Goal: Information Seeking & Learning: Check status

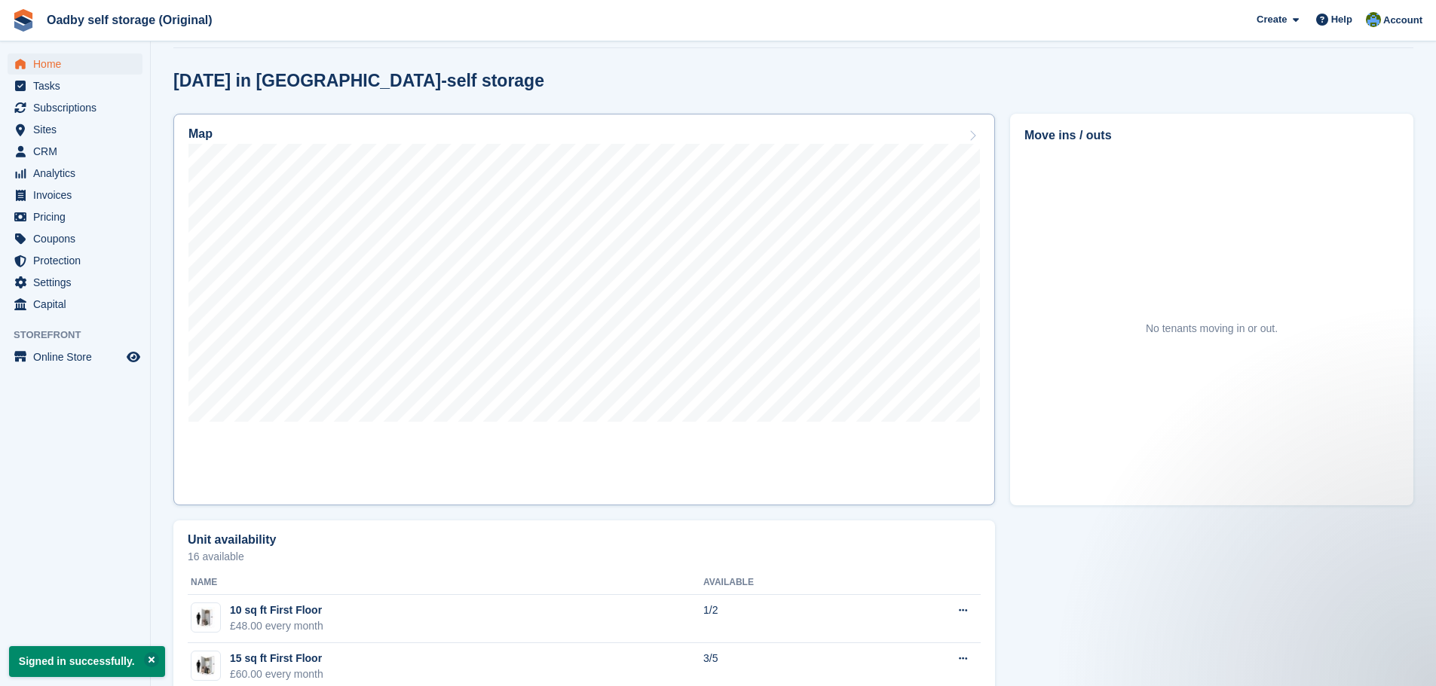
click at [578, 462] on link "Map" at bounding box center [583, 310] width 821 height 392
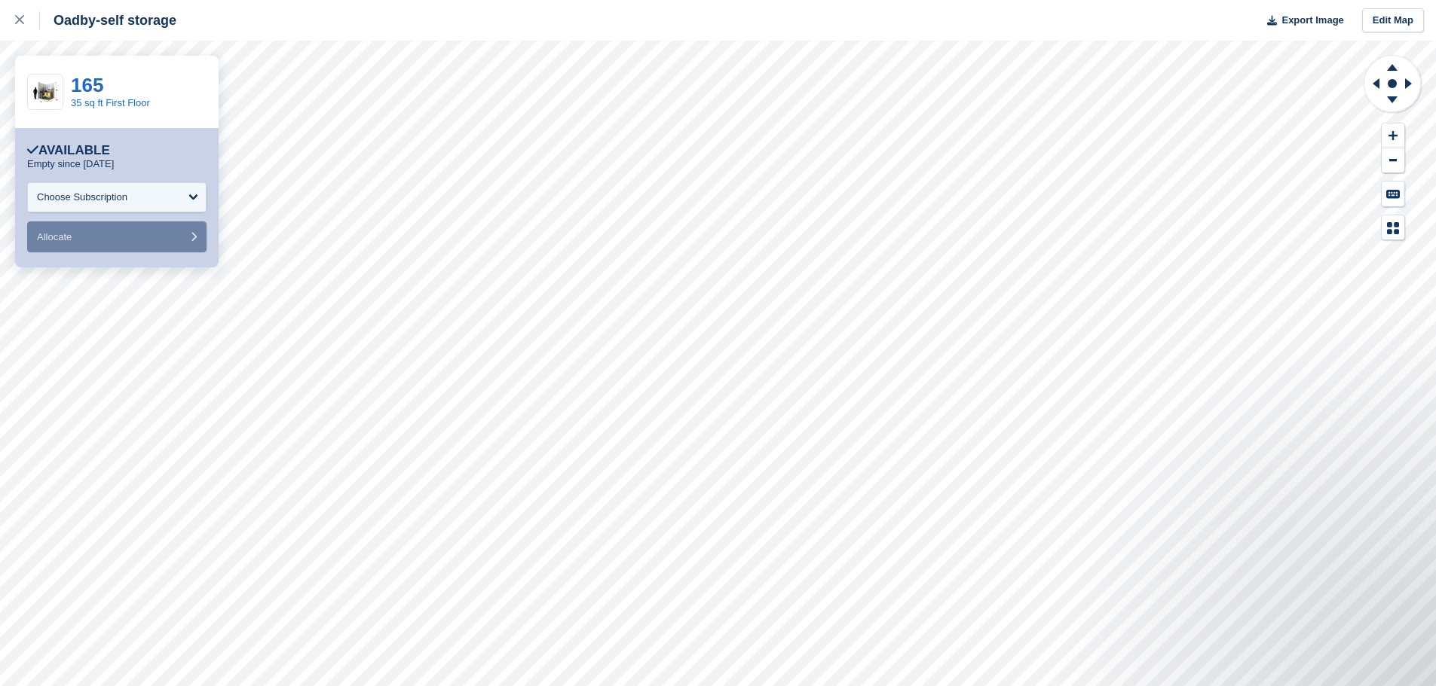
click at [189, 67] on div "165 35 sq ft First Floor" at bounding box center [116, 92] width 203 height 72
click at [20, 18] on icon at bounding box center [19, 19] width 9 height 9
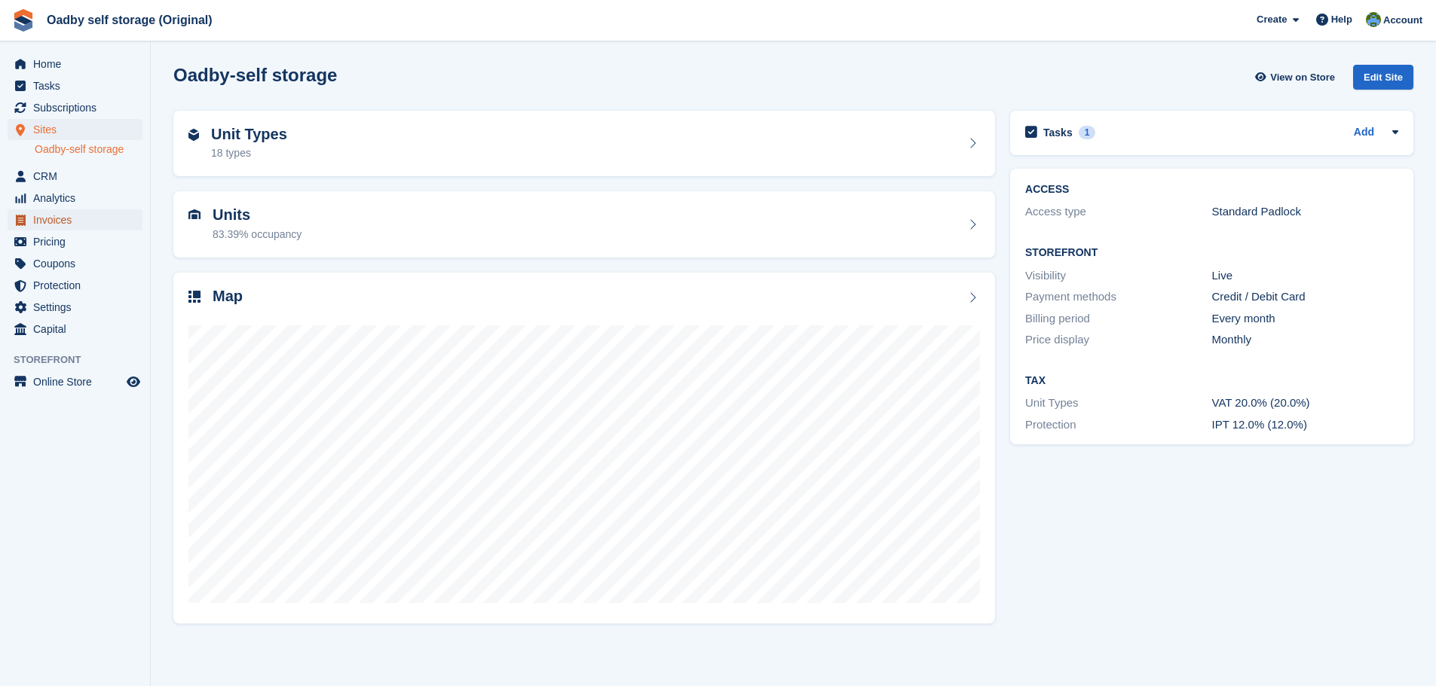
click at [85, 215] on span "Invoices" at bounding box center [78, 219] width 90 height 21
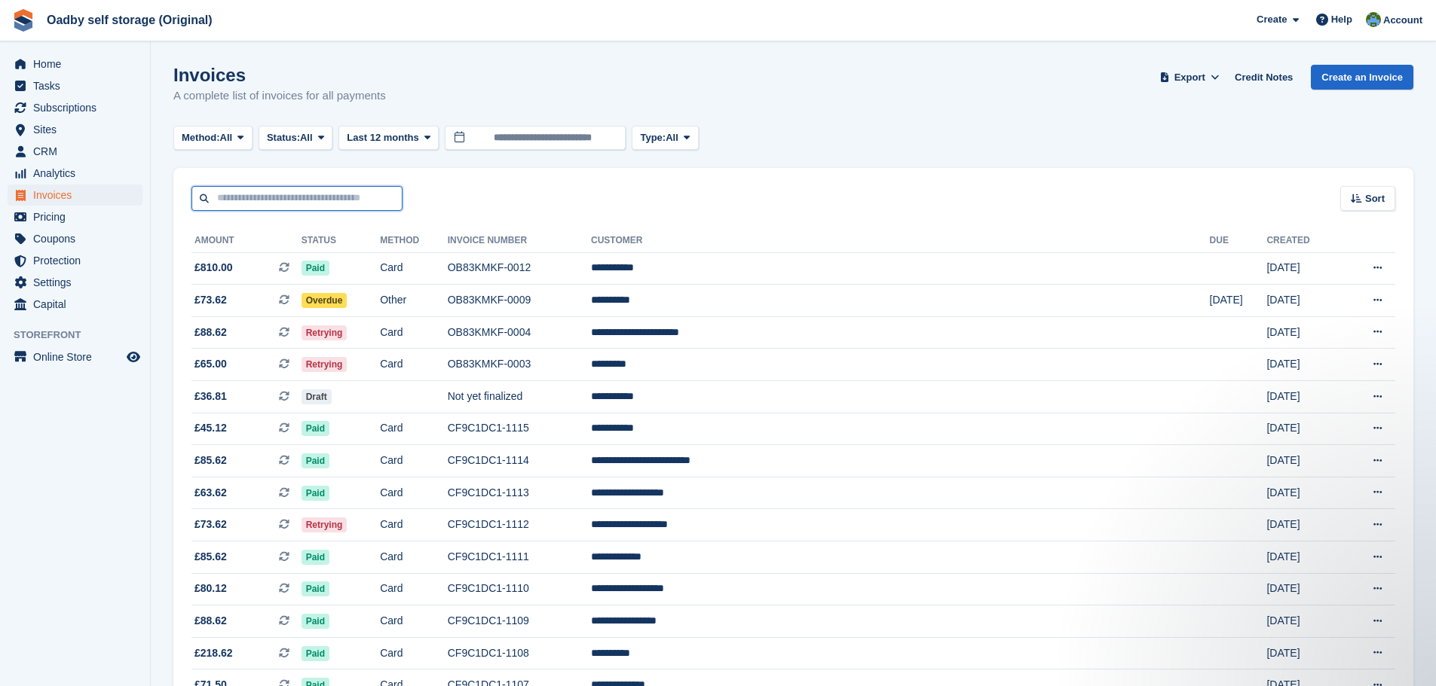
click at [288, 206] on input "text" at bounding box center [296, 198] width 211 height 25
type input "***"
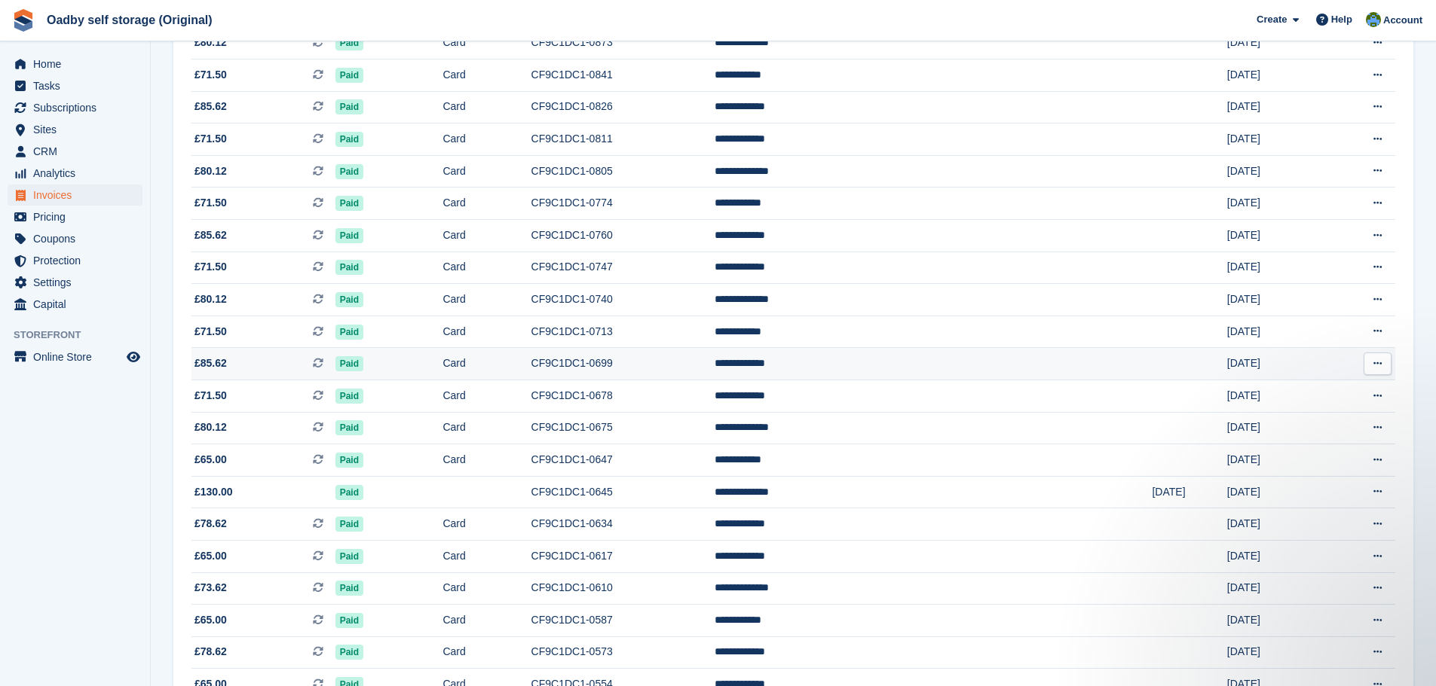
scroll to position [527, 0]
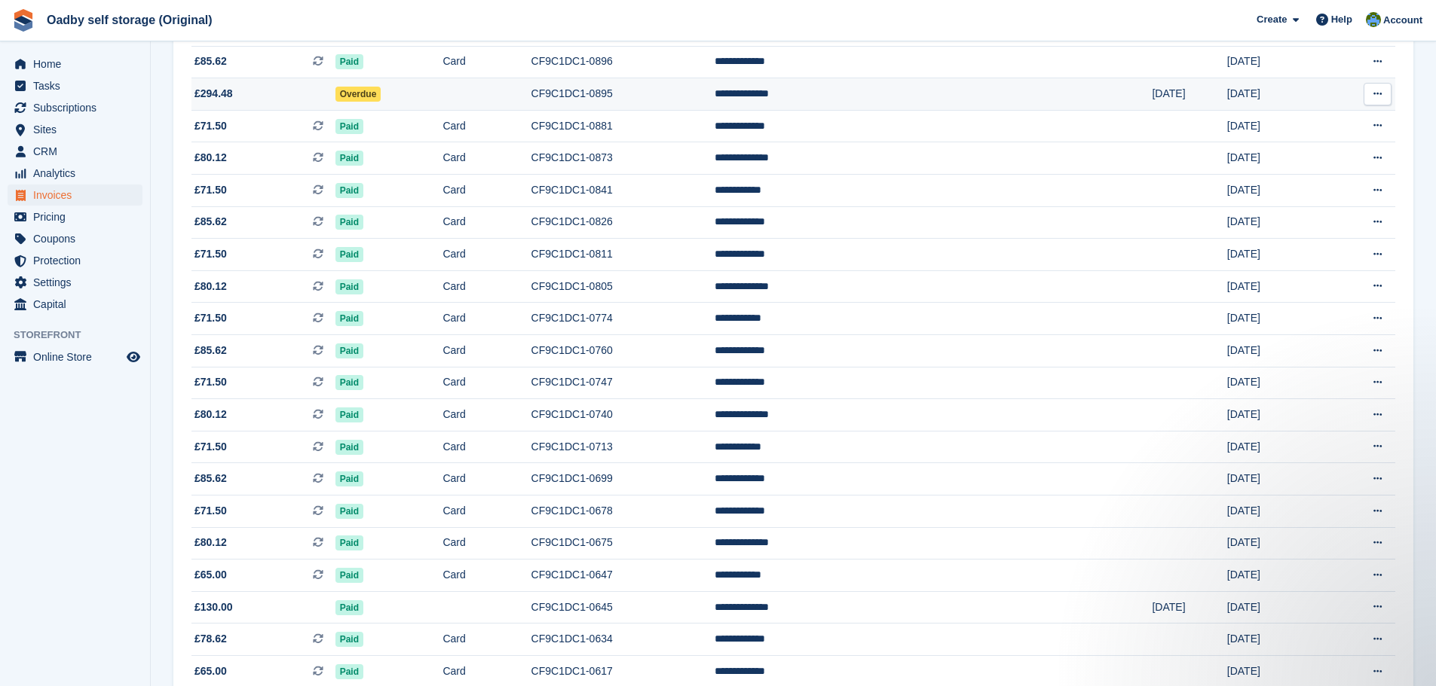
click at [443, 94] on td "Overdue" at bounding box center [389, 94] width 108 height 32
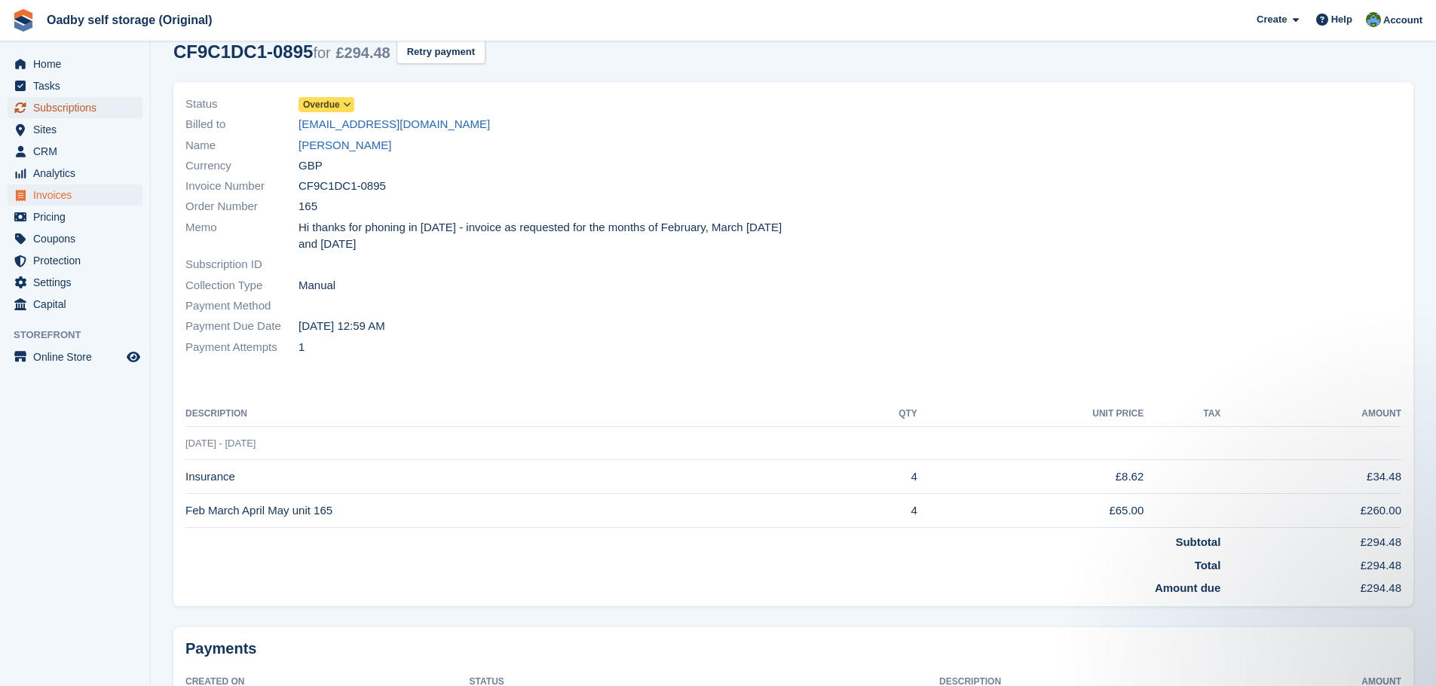
click at [48, 105] on span "Subscriptions" at bounding box center [78, 107] width 90 height 21
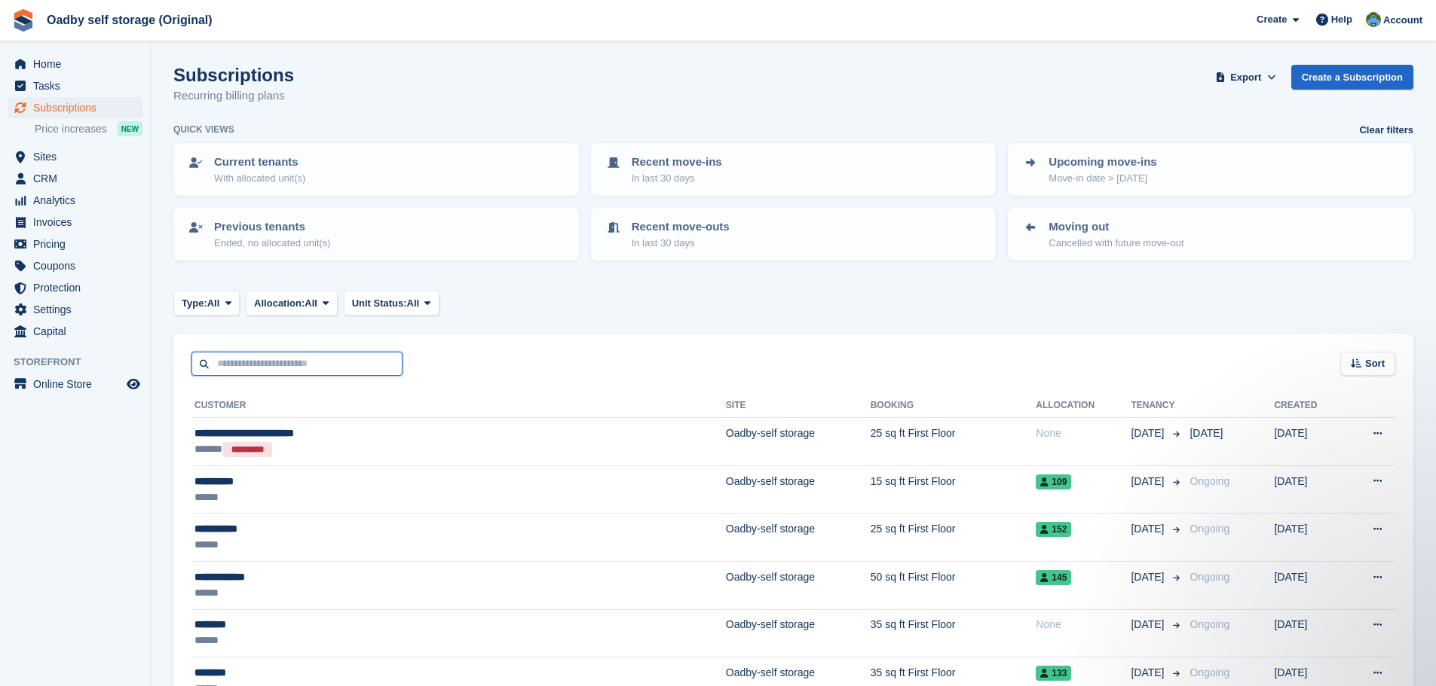
click at [272, 372] on input "text" at bounding box center [296, 364] width 211 height 25
type input "*"
click at [61, 107] on span "Subscriptions" at bounding box center [78, 107] width 90 height 21
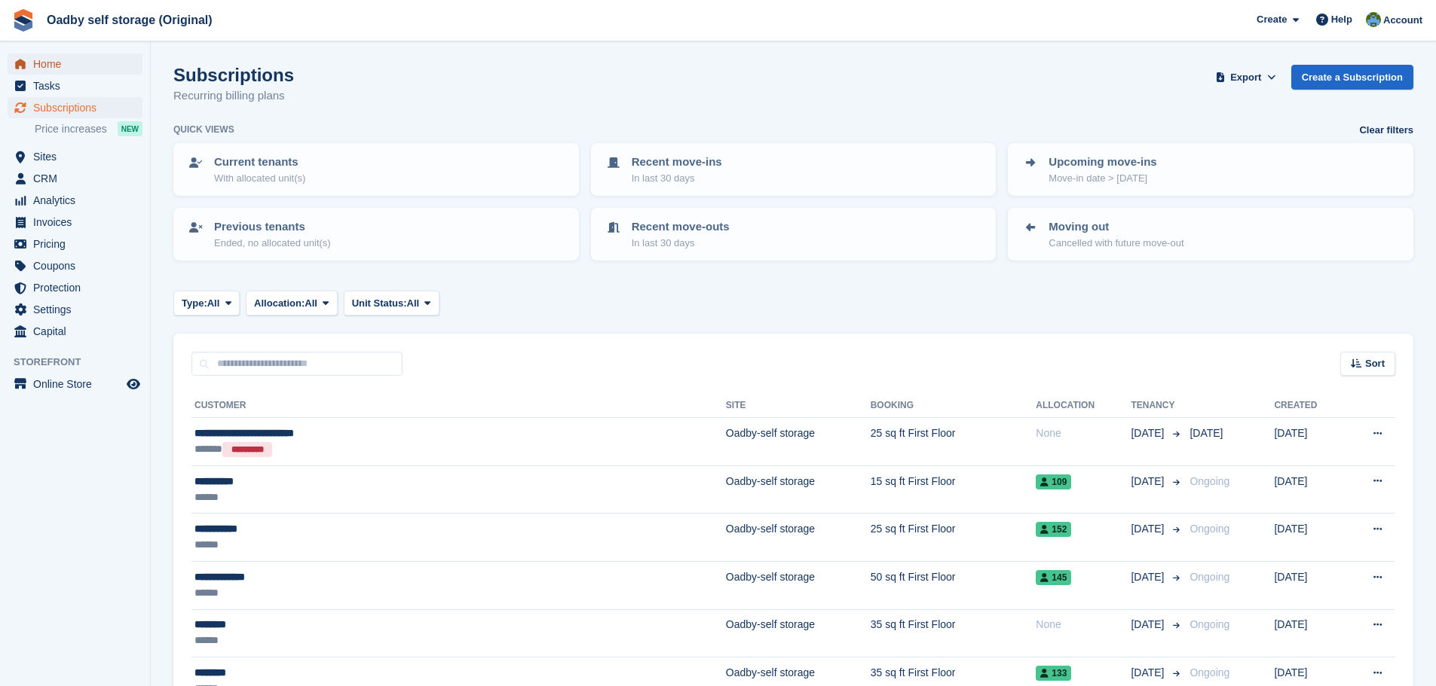
drag, startPoint x: 60, startPoint y: 105, endPoint x: 42, endPoint y: 55, distance: 52.7
click at [42, 55] on span "Home" at bounding box center [78, 64] width 90 height 21
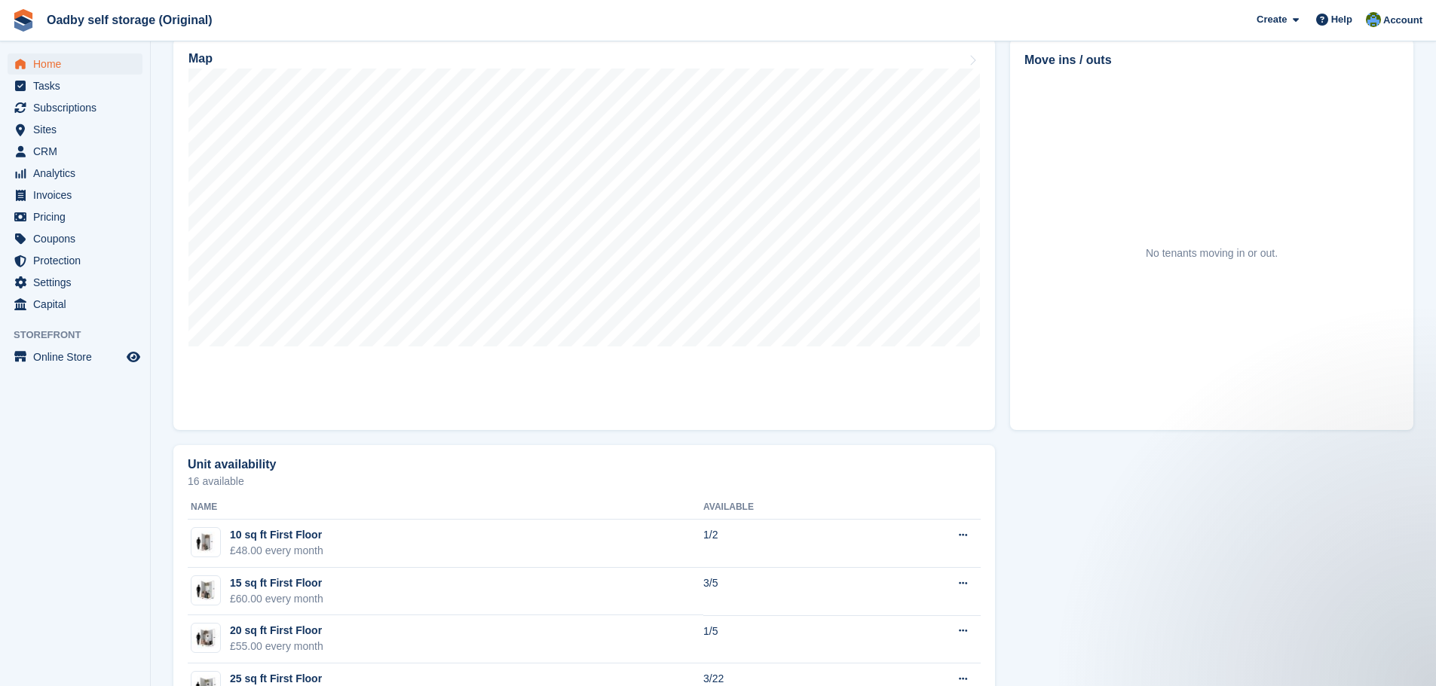
scroll to position [151, 0]
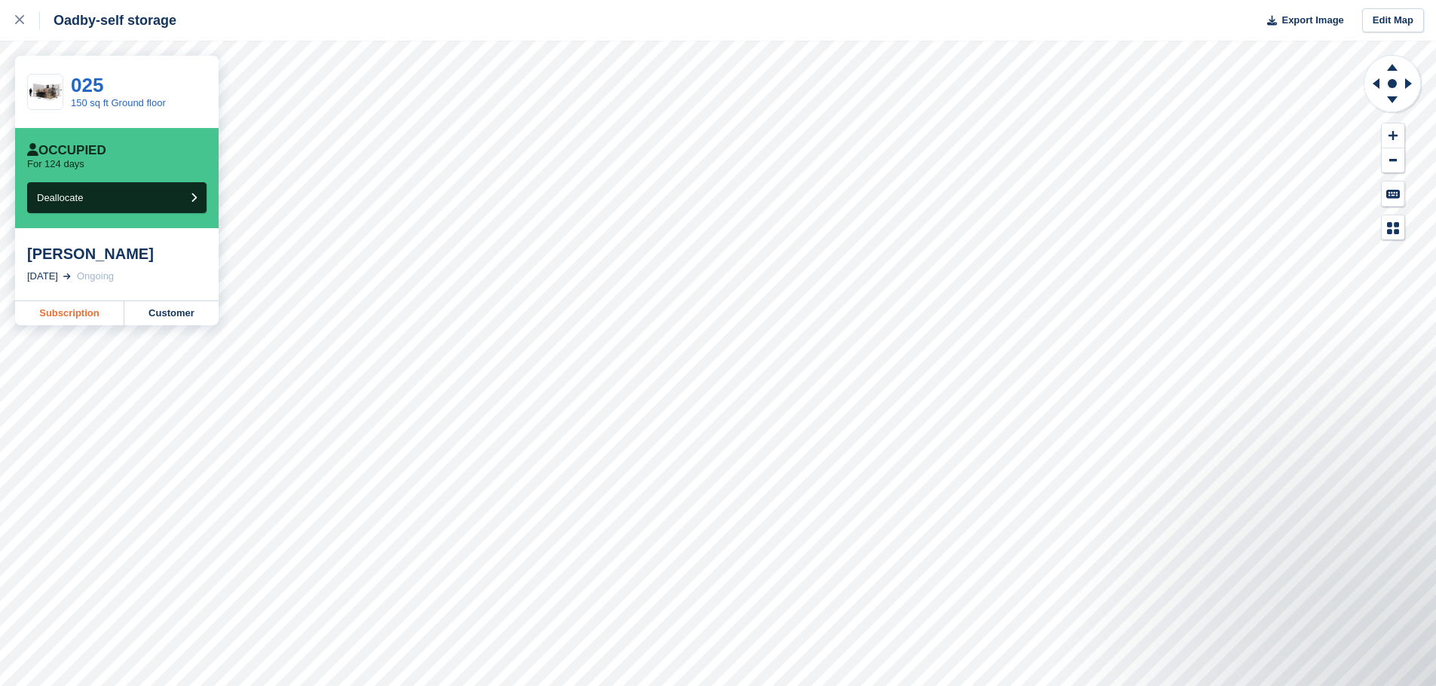
click at [88, 308] on link "Subscription" at bounding box center [69, 313] width 109 height 24
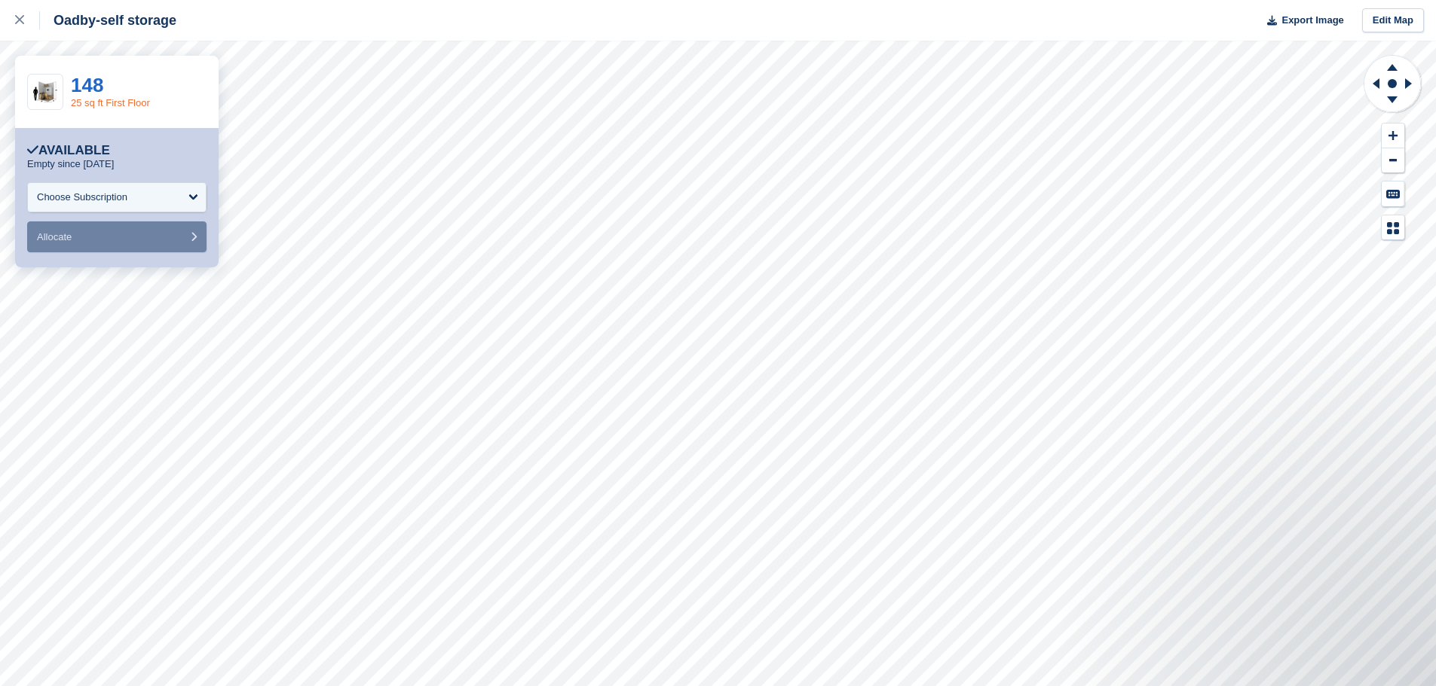
click at [113, 101] on link "25 sq ft First Floor" at bounding box center [110, 102] width 79 height 11
click at [84, 87] on link "148" at bounding box center [87, 85] width 32 height 23
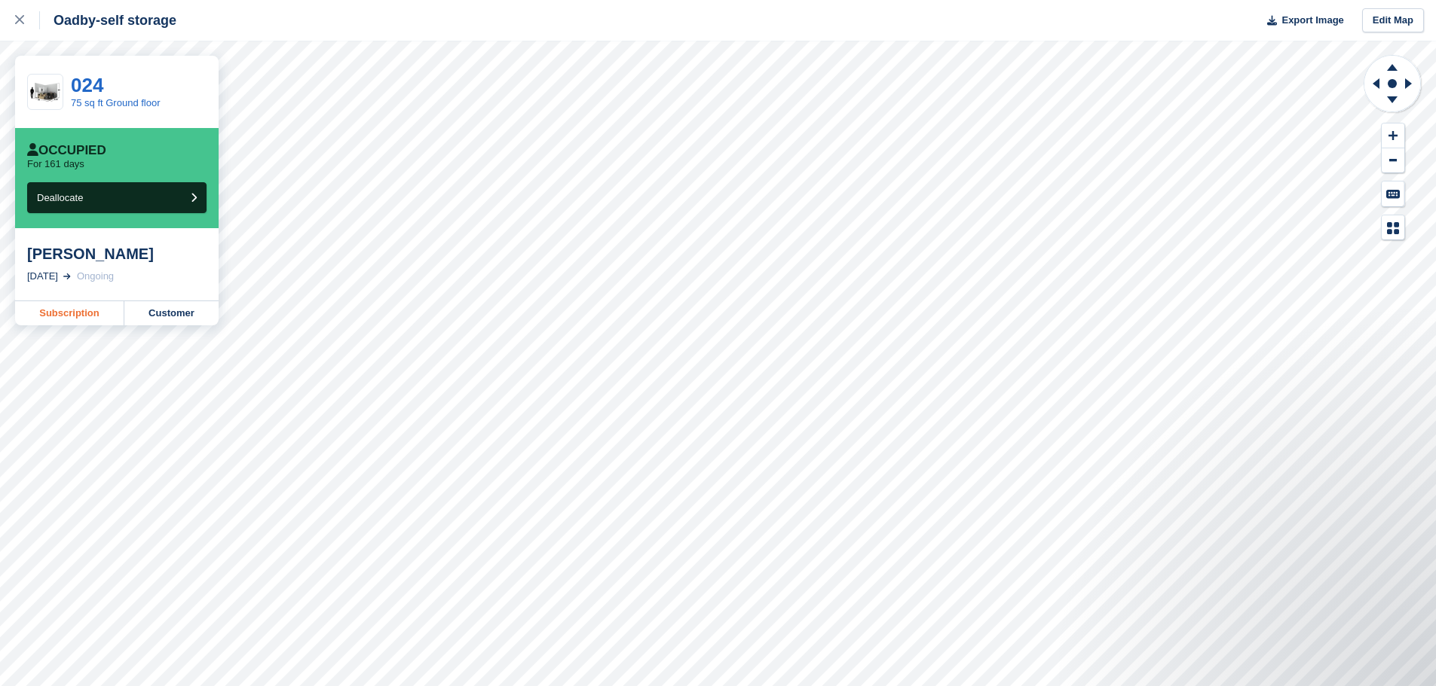
click at [80, 316] on link "Subscription" at bounding box center [69, 313] width 109 height 24
click at [61, 318] on link "Subscription" at bounding box center [69, 313] width 109 height 24
click at [50, 312] on link "Subscription" at bounding box center [69, 313] width 109 height 24
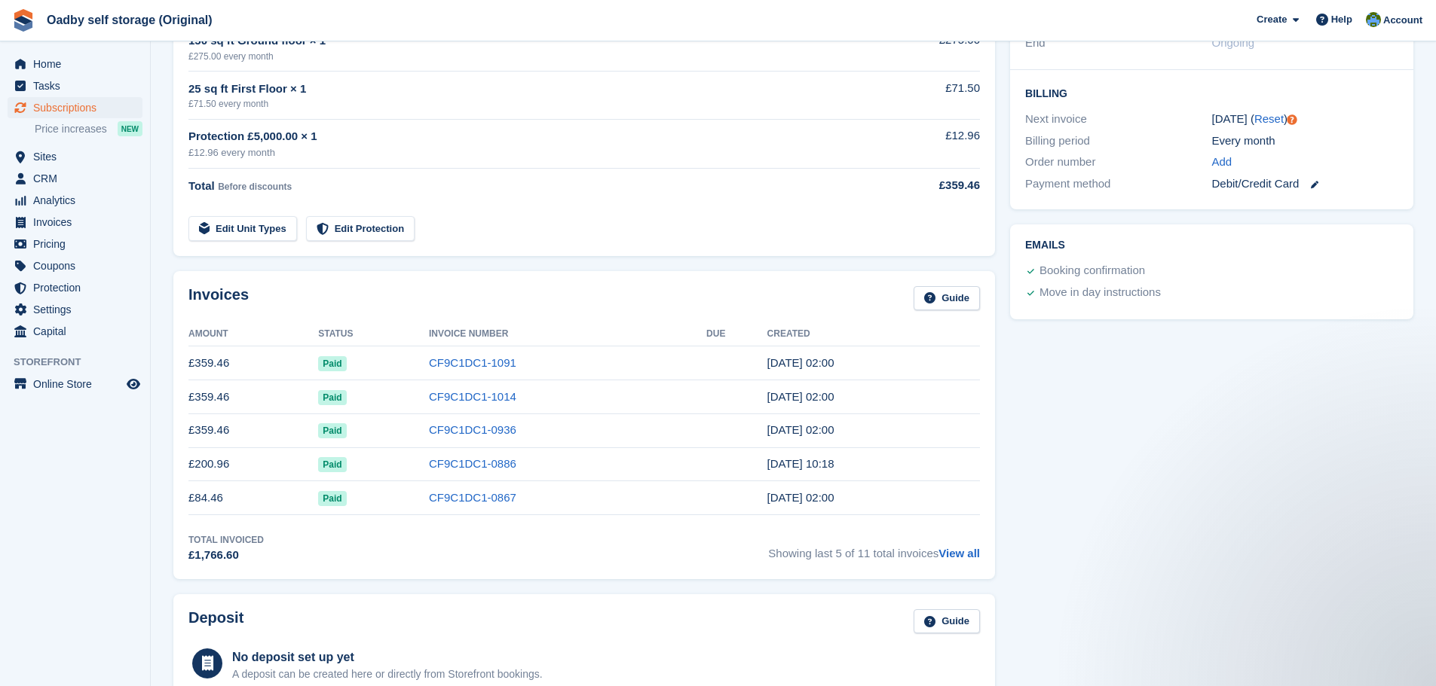
scroll to position [377, 0]
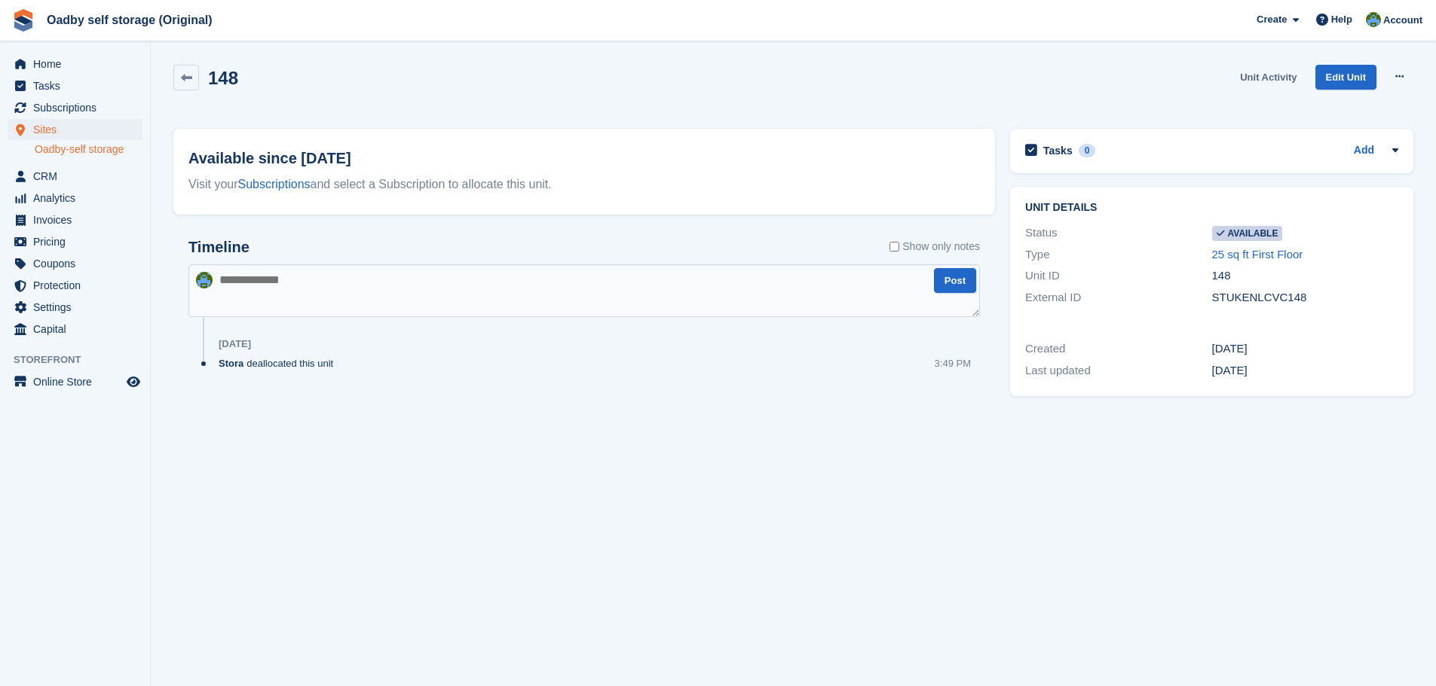
click at [1285, 78] on link "Unit Activity" at bounding box center [1268, 77] width 69 height 25
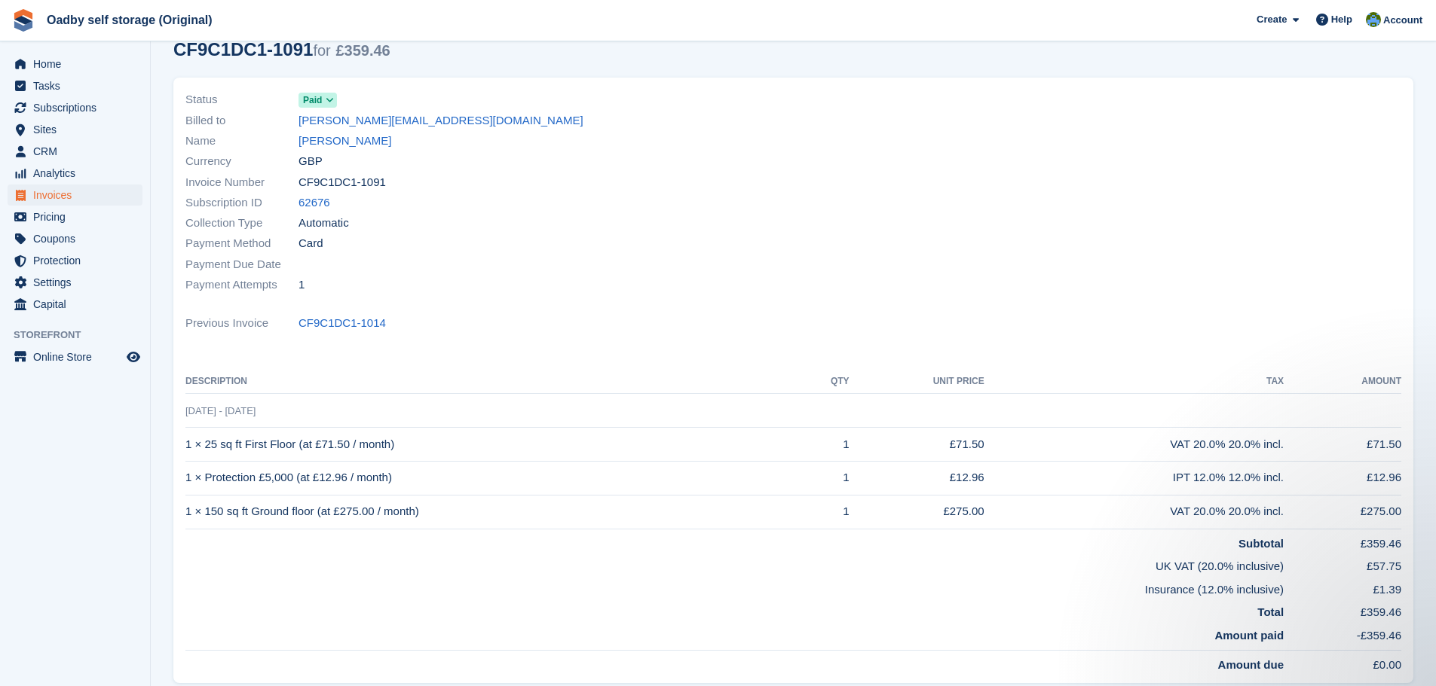
drag, startPoint x: 206, startPoint y: 448, endPoint x: 410, endPoint y: 441, distance: 204.4
click at [410, 441] on td "1 × 25 sq ft First Floor (at £71.50 / month)" at bounding box center [492, 445] width 615 height 34
click at [255, 537] on td "Subtotal" at bounding box center [734, 540] width 1098 height 23
drag, startPoint x: 206, startPoint y: 515, endPoint x: 428, endPoint y: 496, distance: 223.2
click at [428, 496] on td "1 × 150 sq ft Ground floor (at £275.00 / month)" at bounding box center [492, 512] width 615 height 34
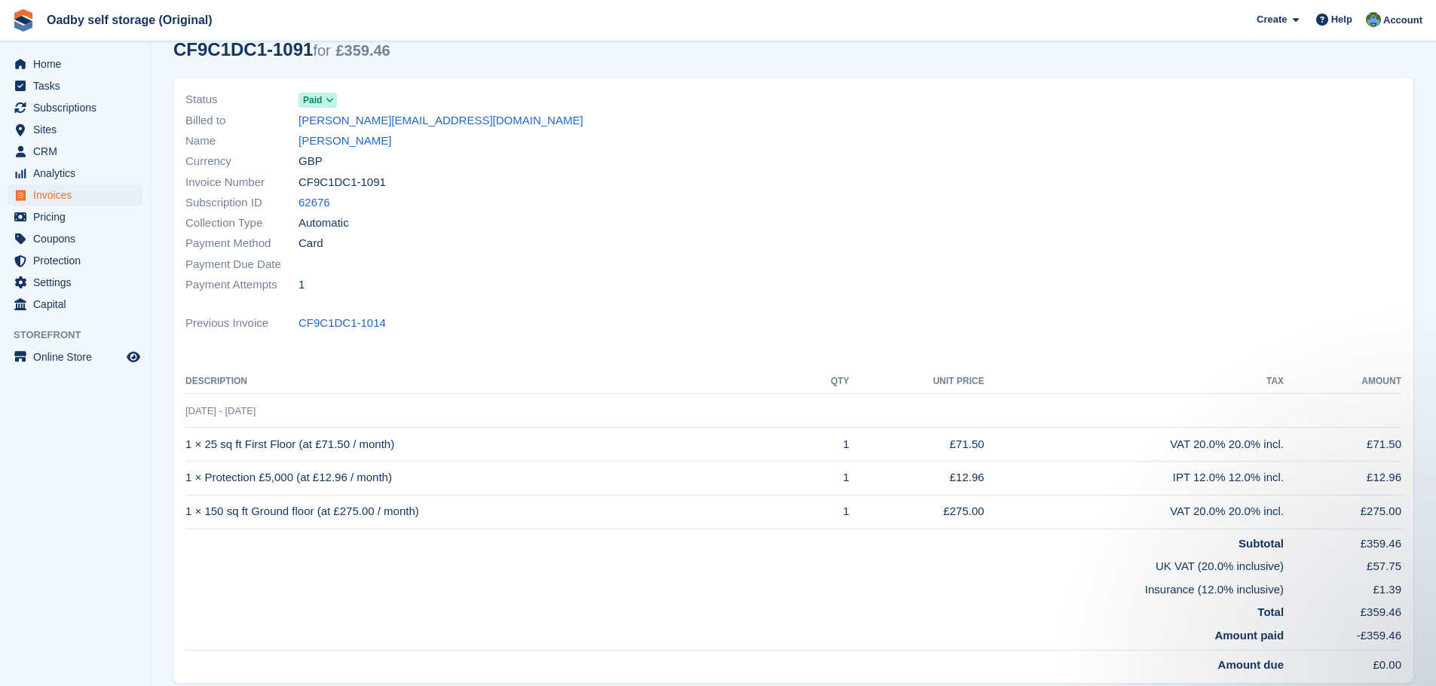
copy td "150 sq ft Ground floor (at £275.00 / month)"
click at [198, 466] on td "1 × Protection £5,000 (at £12.96 / month)" at bounding box center [492, 478] width 615 height 34
drag, startPoint x: 185, startPoint y: 483, endPoint x: 427, endPoint y: 493, distance: 242.1
click at [427, 493] on div "Status Paid Billed to eli@pixelandblock.co.uk Name Elias Onaolapo Currency GBP …" at bounding box center [793, 380] width 1240 height 605
click at [420, 488] on td "1 × Protection £5,000 (at £12.96 / month)" at bounding box center [492, 478] width 615 height 34
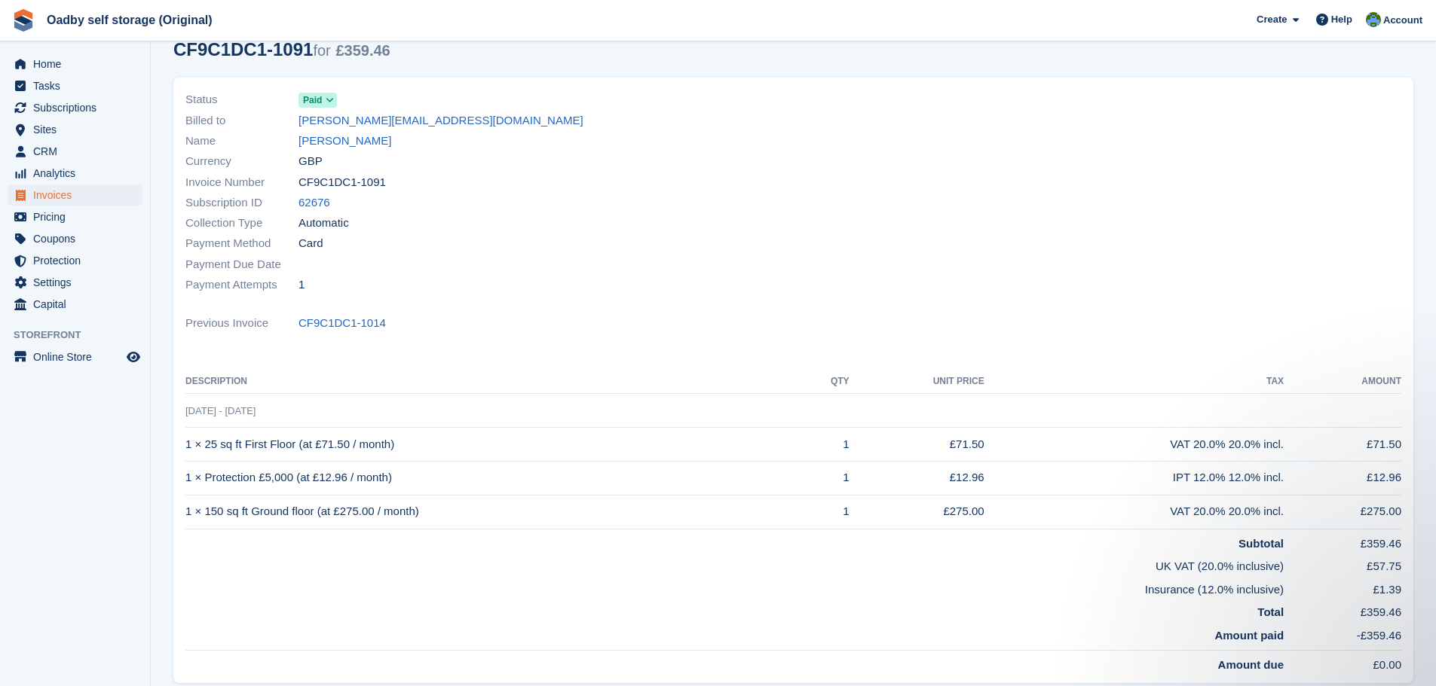
drag, startPoint x: 356, startPoint y: 485, endPoint x: 187, endPoint y: 486, distance: 169.6
click at [187, 486] on td "1 × Protection £5,000 (at £12.96 / month)" at bounding box center [492, 478] width 615 height 34
copy td "1 × Protection £5,000 (at £12.96 / month)"
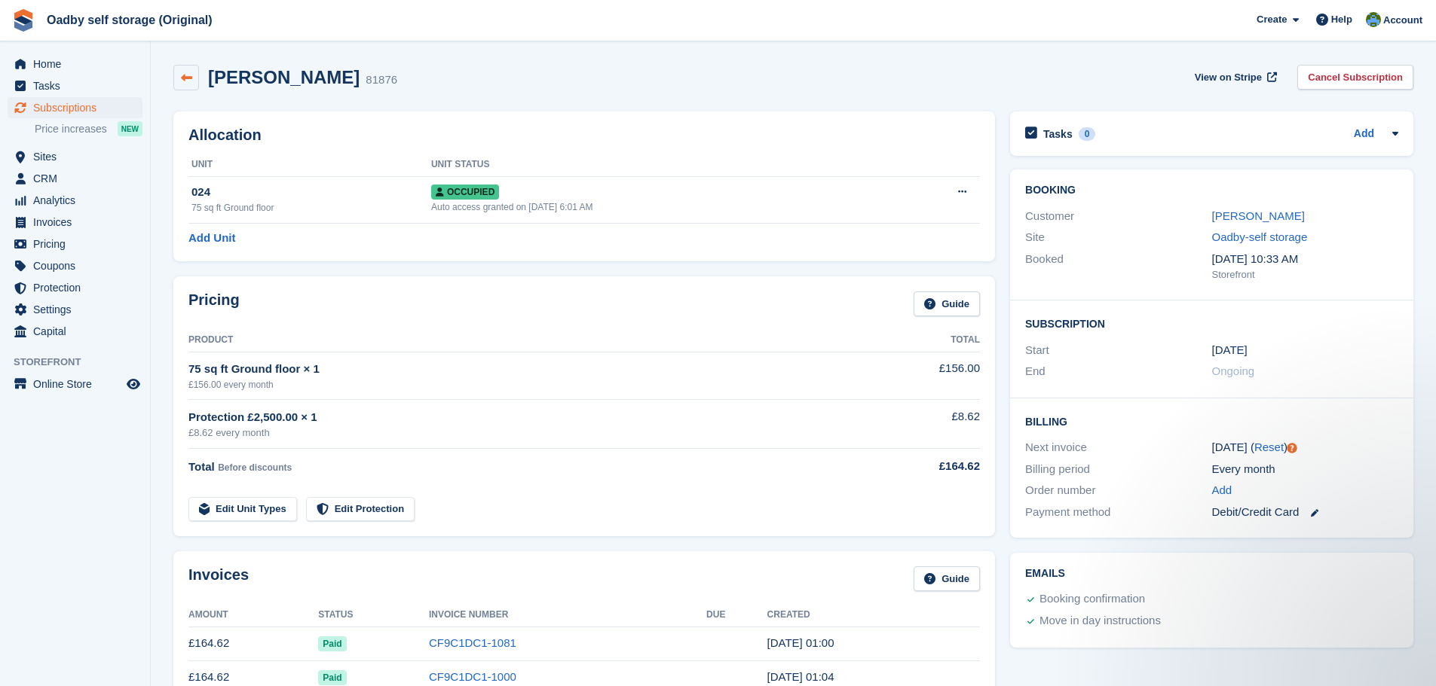
click at [189, 85] on link at bounding box center [186, 78] width 26 height 26
click at [1248, 226] on div "Customer Laura Hope" at bounding box center [1211, 217] width 373 height 22
click at [1248, 219] on link "Laura Hope" at bounding box center [1258, 215] width 93 height 13
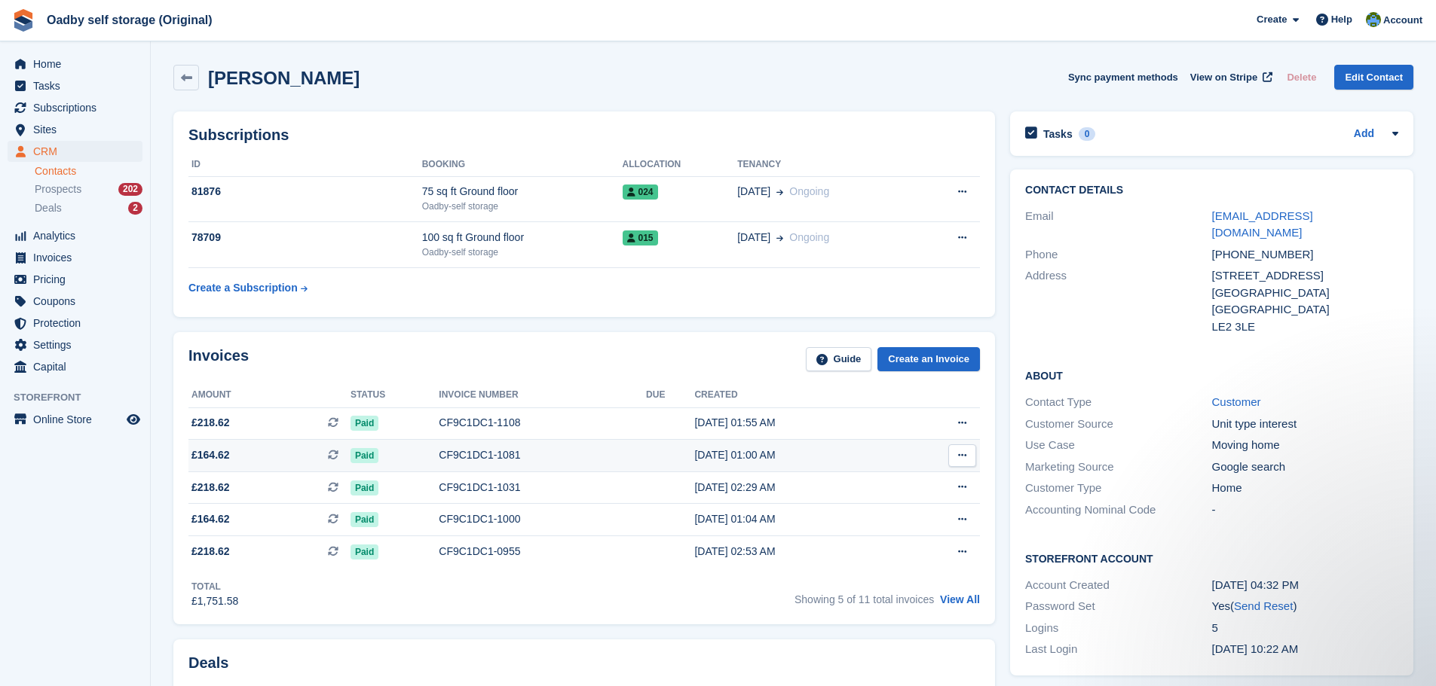
click at [419, 459] on div "Paid" at bounding box center [394, 456] width 88 height 16
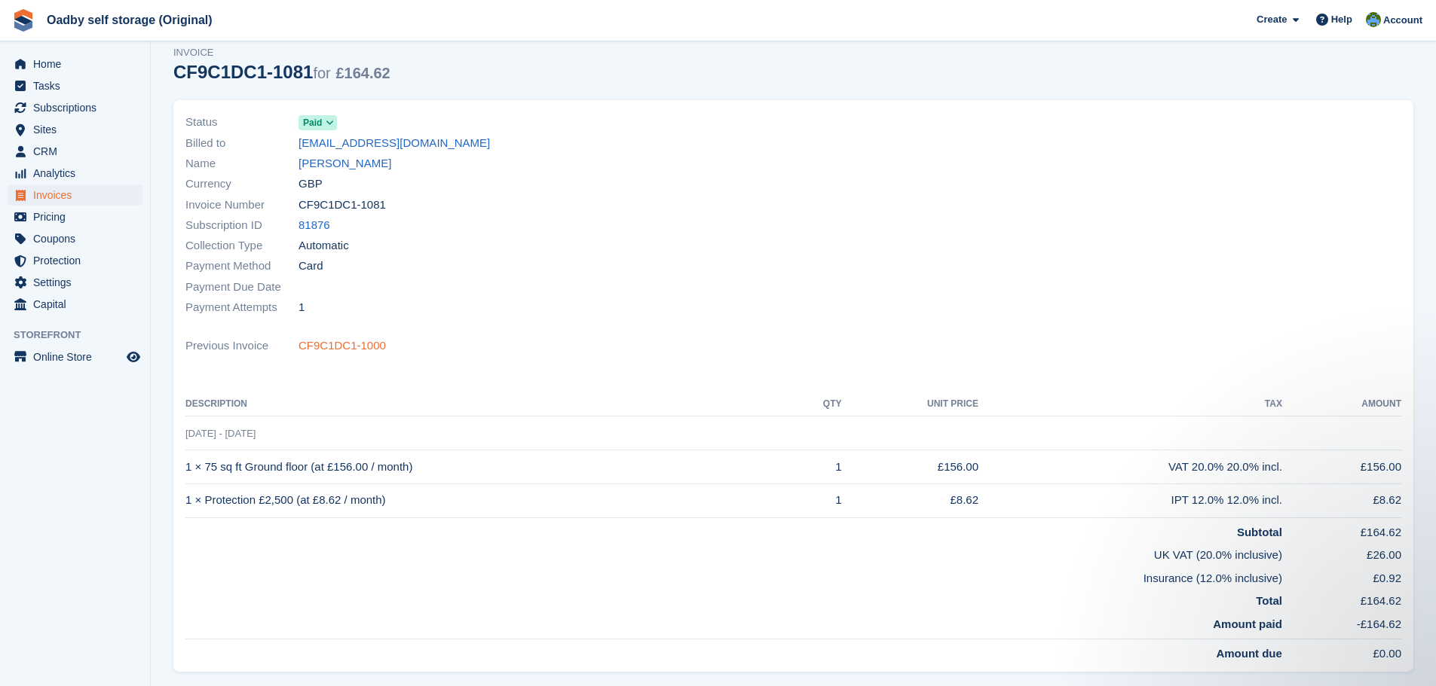
scroll to position [151, 0]
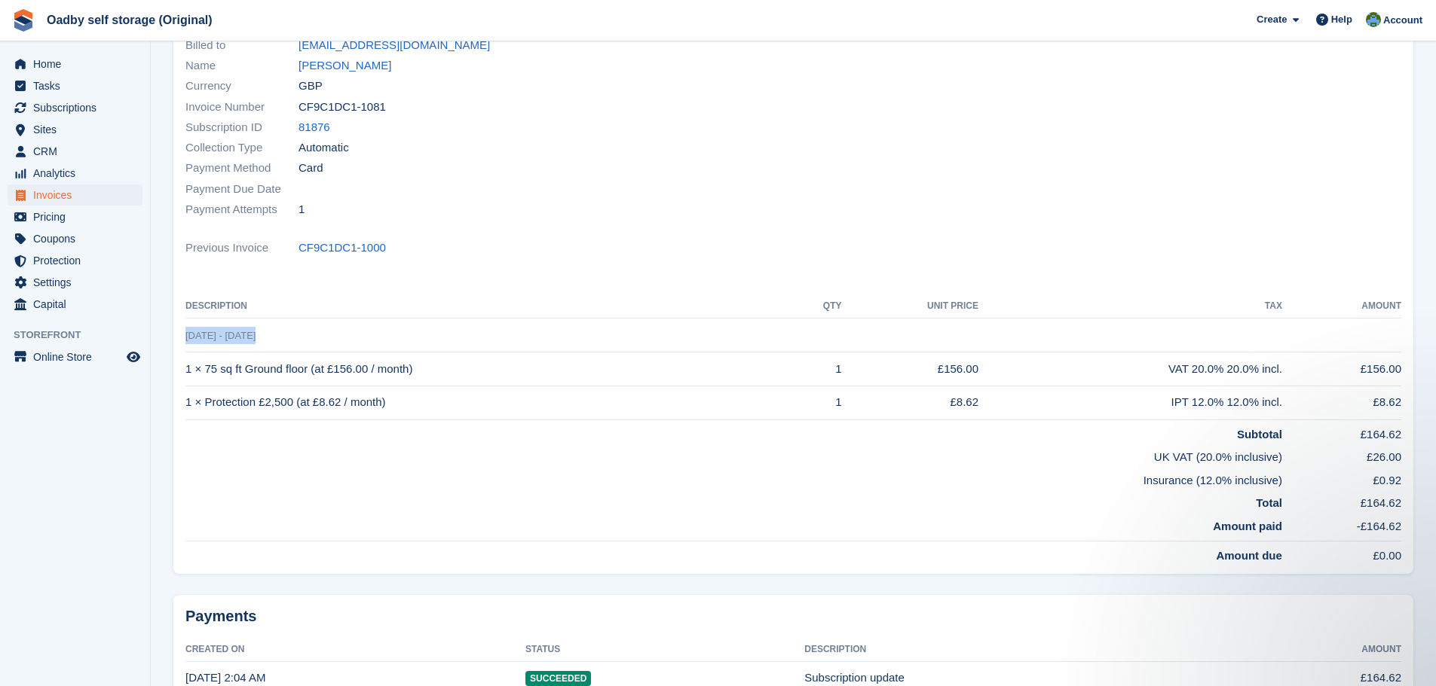
drag, startPoint x: 185, startPoint y: 334, endPoint x: 271, endPoint y: 333, distance: 85.2
click at [271, 333] on td "[DATE] - [DATE]" at bounding box center [792, 336] width 1215 height 34
copy span "[DATE] - [DATE]"
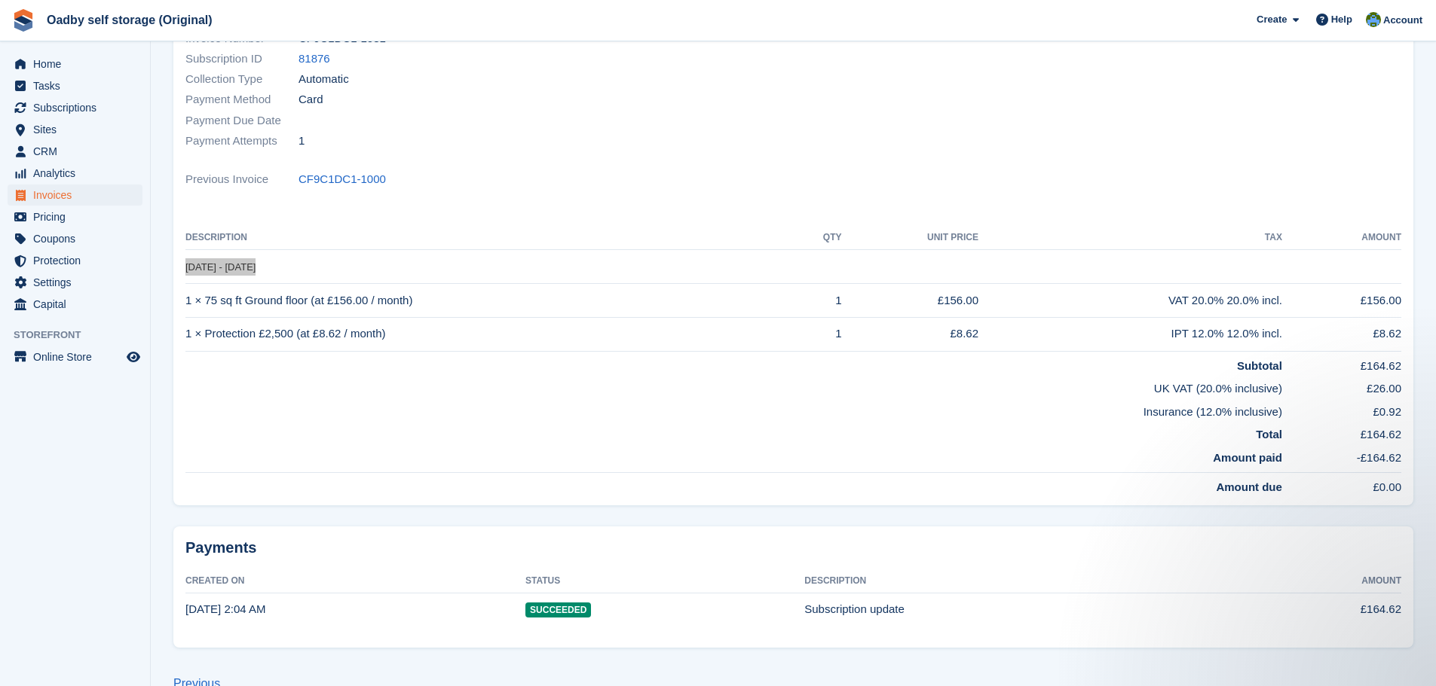
scroll to position [249, 0]
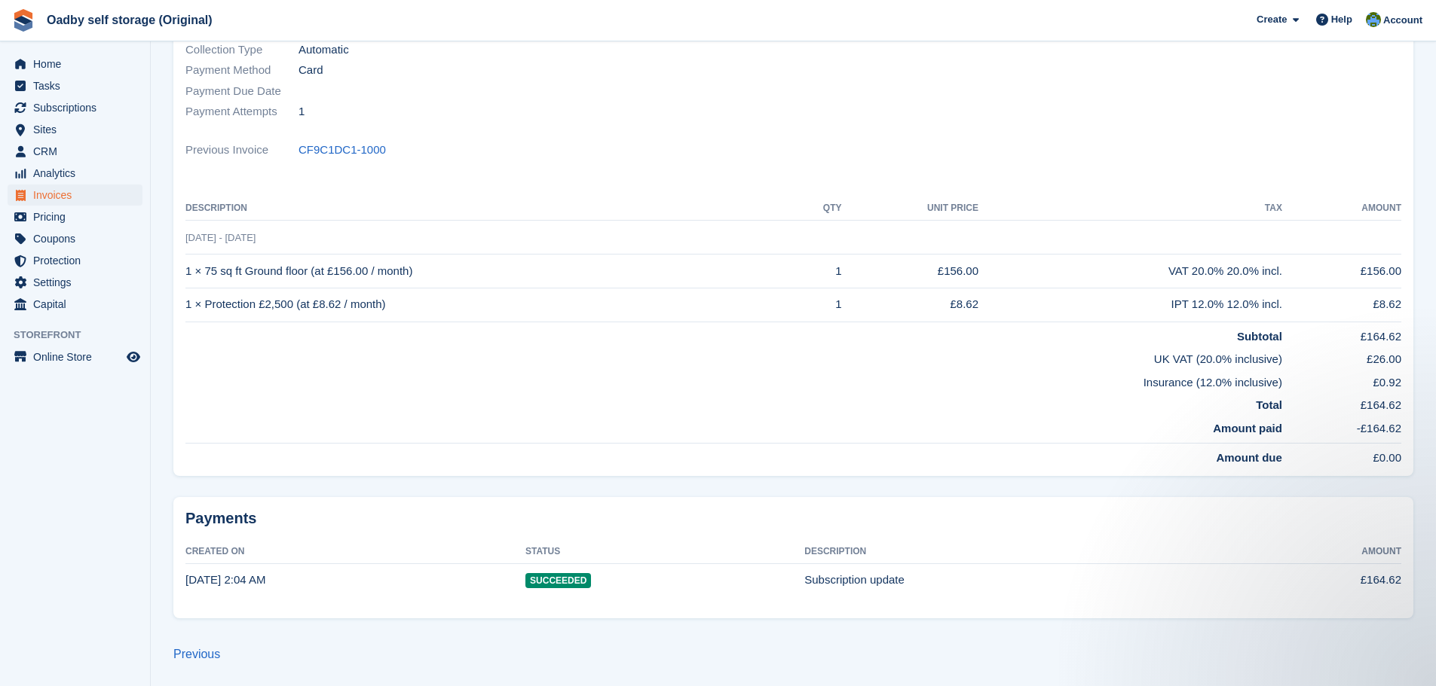
drag, startPoint x: 399, startPoint y: 391, endPoint x: 375, endPoint y: 380, distance: 26.0
click at [398, 391] on td "Total" at bounding box center [733, 402] width 1096 height 23
drag, startPoint x: 182, startPoint y: 272, endPoint x: 442, endPoint y: 271, distance: 260.0
click at [442, 271] on div "Status Paid Billed to laurahope77@yahoo.com Name Laura Hope Currency GBP Invoic…" at bounding box center [793, 190] width 1240 height 572
click at [443, 268] on td "1 × 75 sq ft Ground floor (at £156.00 / month)" at bounding box center [488, 272] width 607 height 34
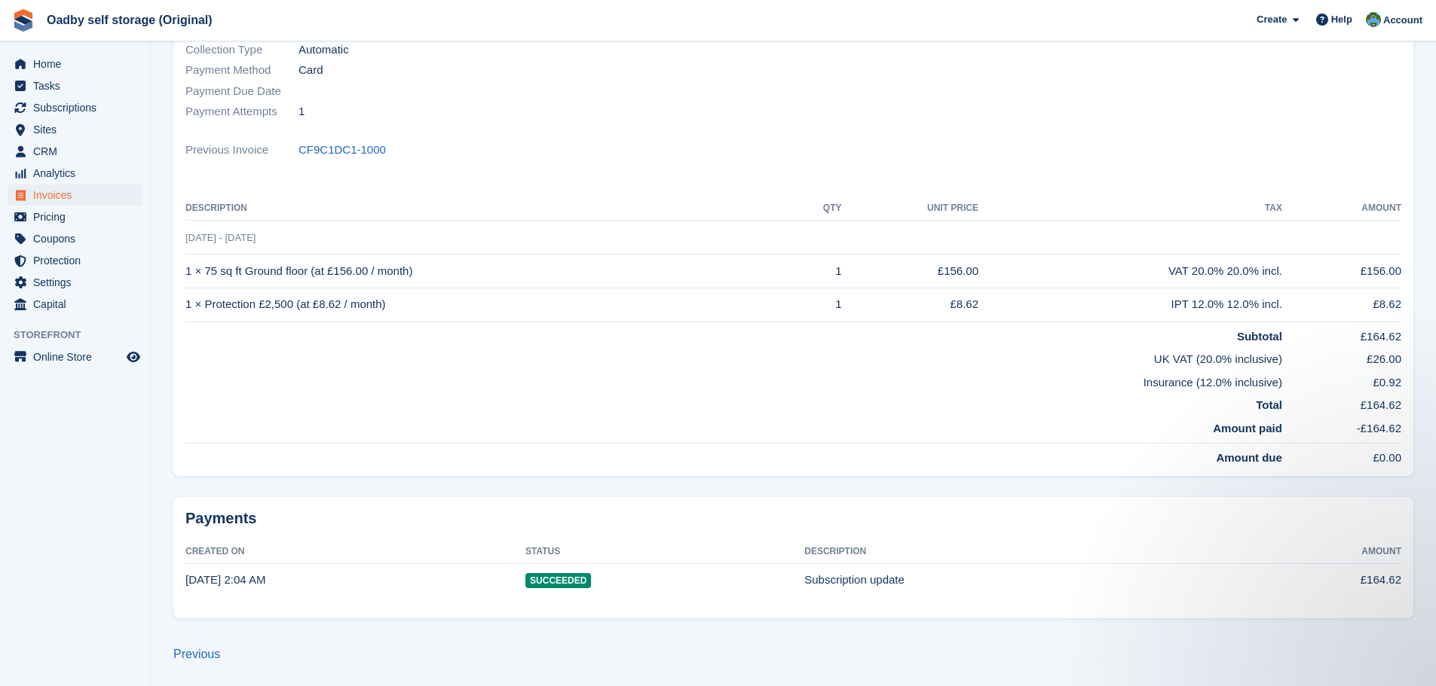
drag, startPoint x: 430, startPoint y: 269, endPoint x: 188, endPoint y: 274, distance: 241.9
click at [188, 274] on td "1 × 75 sq ft Ground floor (at £156.00 / month)" at bounding box center [488, 272] width 607 height 34
copy td "1 × 75 sq ft Ground floor (at £156.00 / month)"
click at [215, 312] on td "1 × Protection £2,500 (at £8.62 / month)" at bounding box center [488, 305] width 607 height 34
click at [214, 312] on td "1 × Protection £2,500 (at £8.62 / month)" at bounding box center [488, 305] width 607 height 34
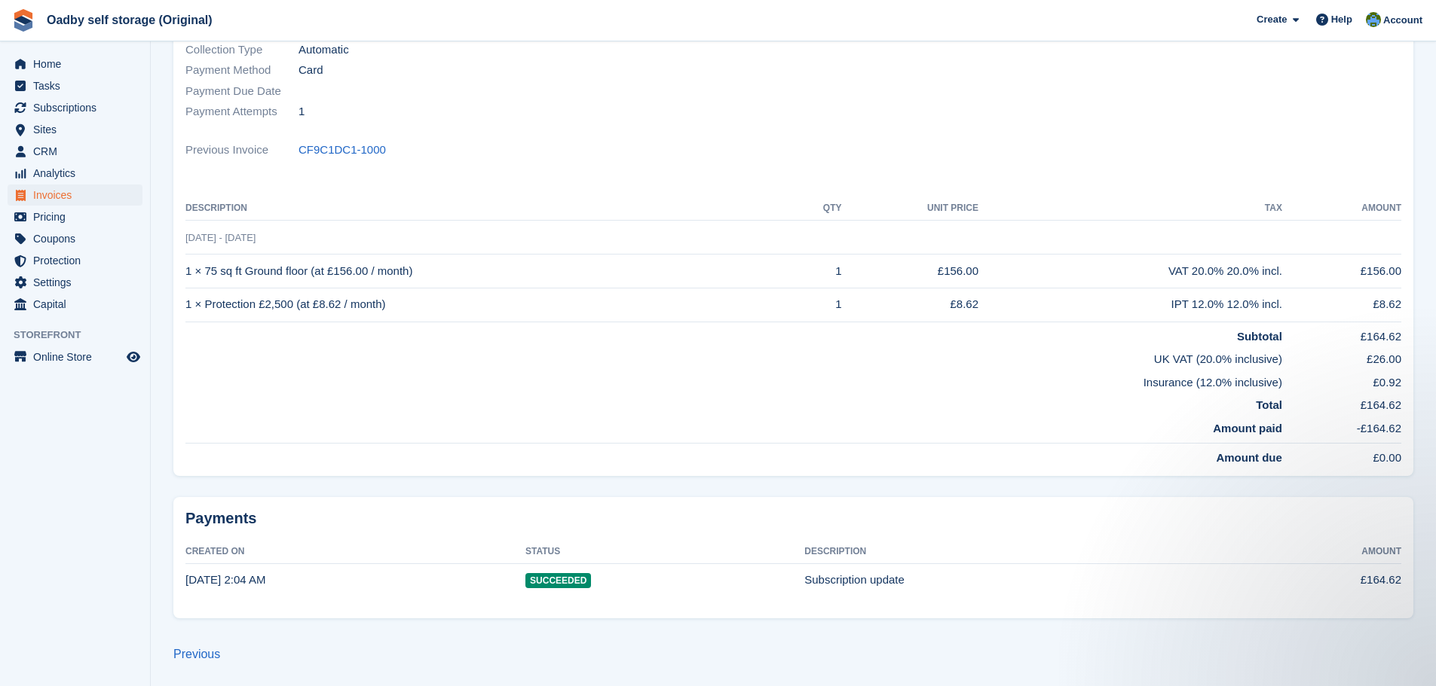
click at [188, 310] on td "1 × Protection £2,500 (at £8.62 / month)" at bounding box center [488, 305] width 607 height 34
drag, startPoint x: 186, startPoint y: 310, endPoint x: 395, endPoint y: 295, distance: 209.2
click at [395, 295] on td "1 × Protection £2,500 (at £8.62 / month)" at bounding box center [488, 305] width 607 height 34
copy td "1 × Protection £2,500 (at £8.62 / month)"
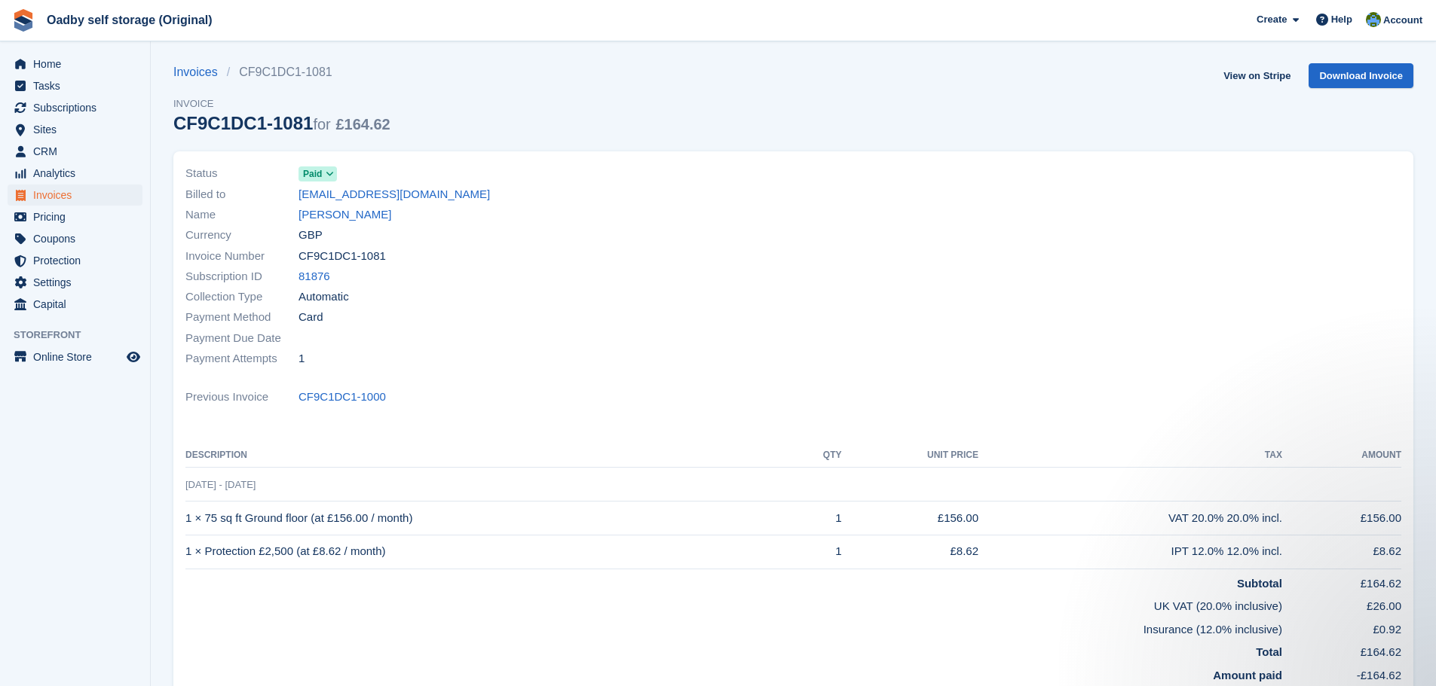
scroll to position [0, 0]
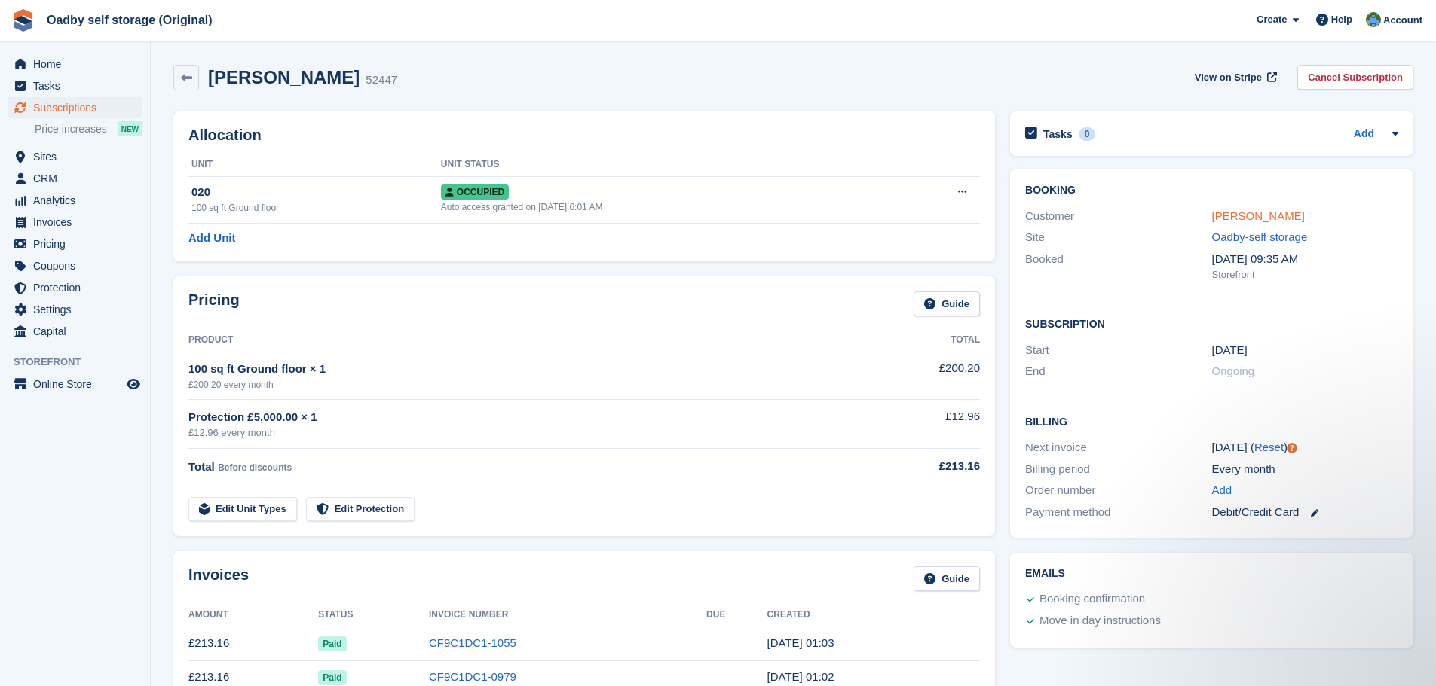
click at [1234, 216] on link "[PERSON_NAME]" at bounding box center [1258, 215] width 93 height 13
